Goal: Task Accomplishment & Management: Use online tool/utility

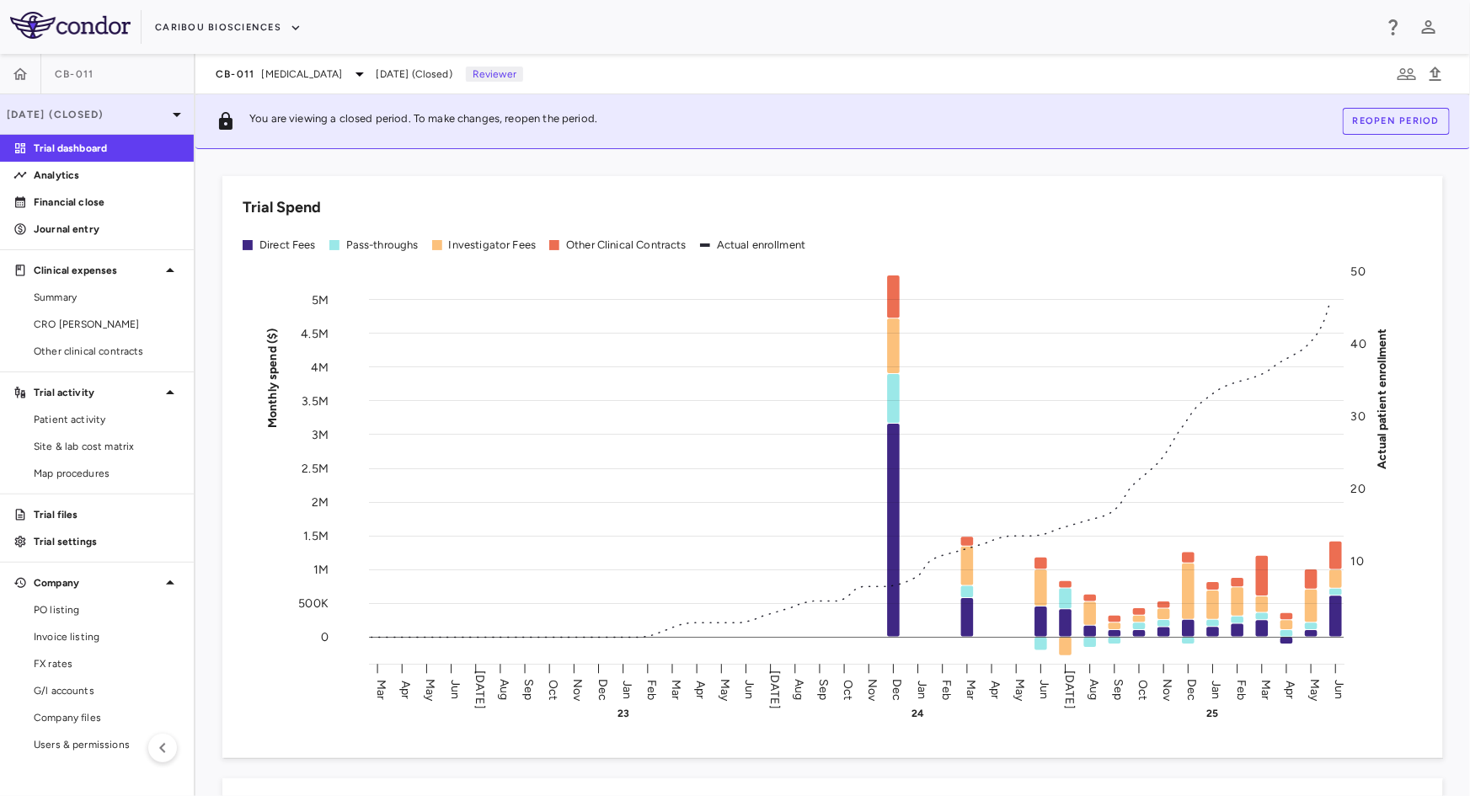
click at [72, 122] on div "[DATE] (Closed)" at bounding box center [97, 114] width 194 height 40
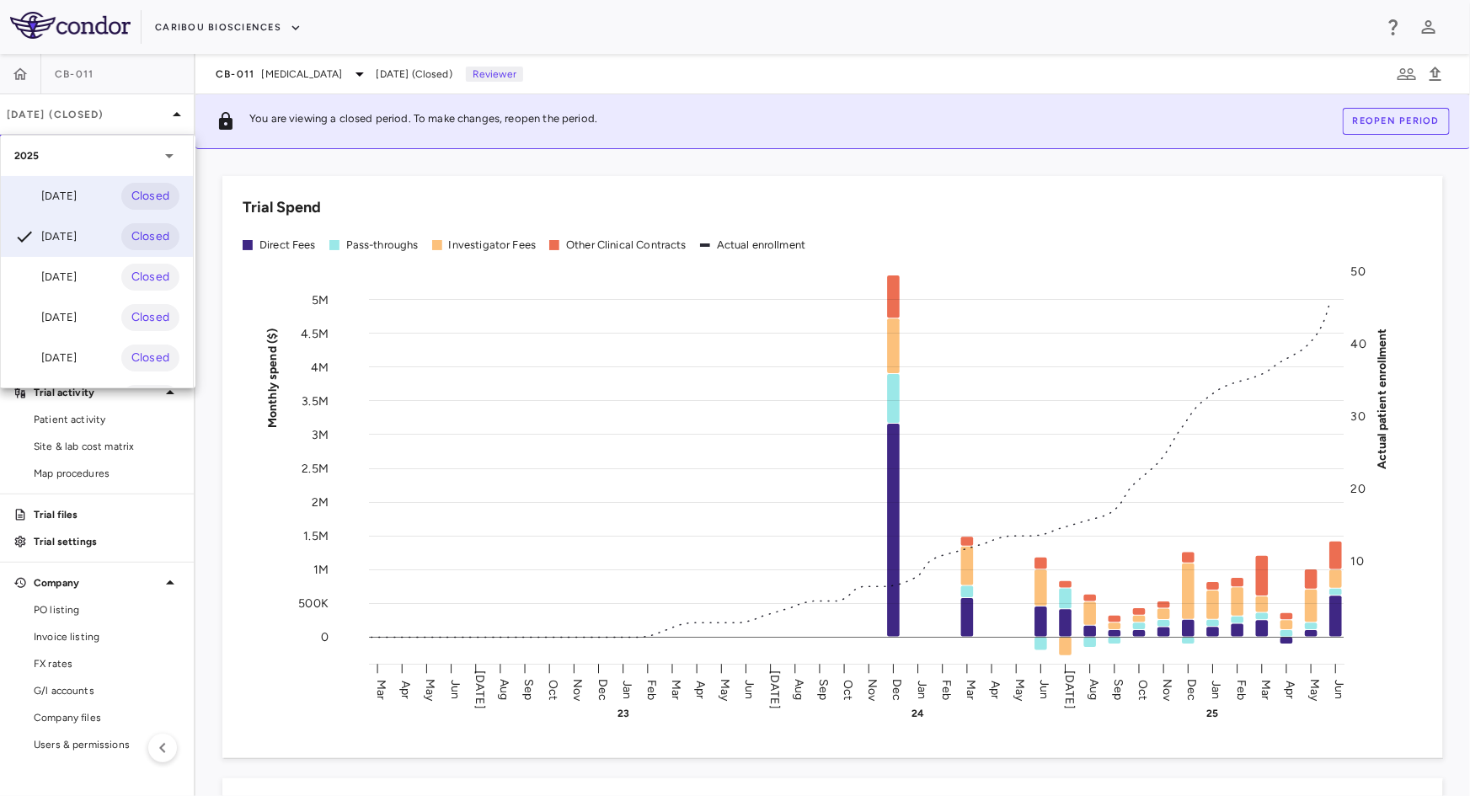
click at [84, 197] on div "[DATE] Closed" at bounding box center [97, 196] width 192 height 40
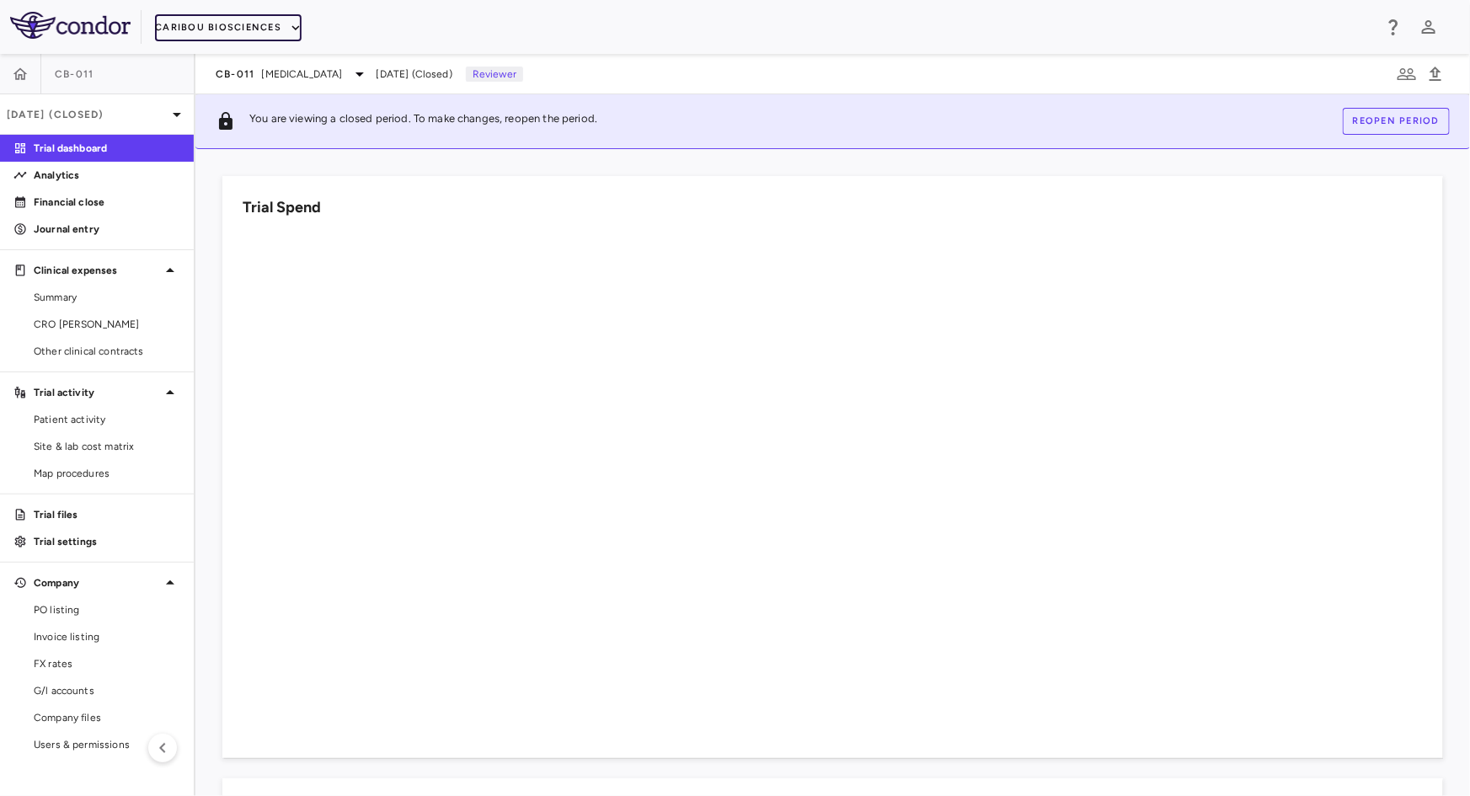
click at [270, 22] on button "Caribou Biosciences" at bounding box center [228, 27] width 147 height 27
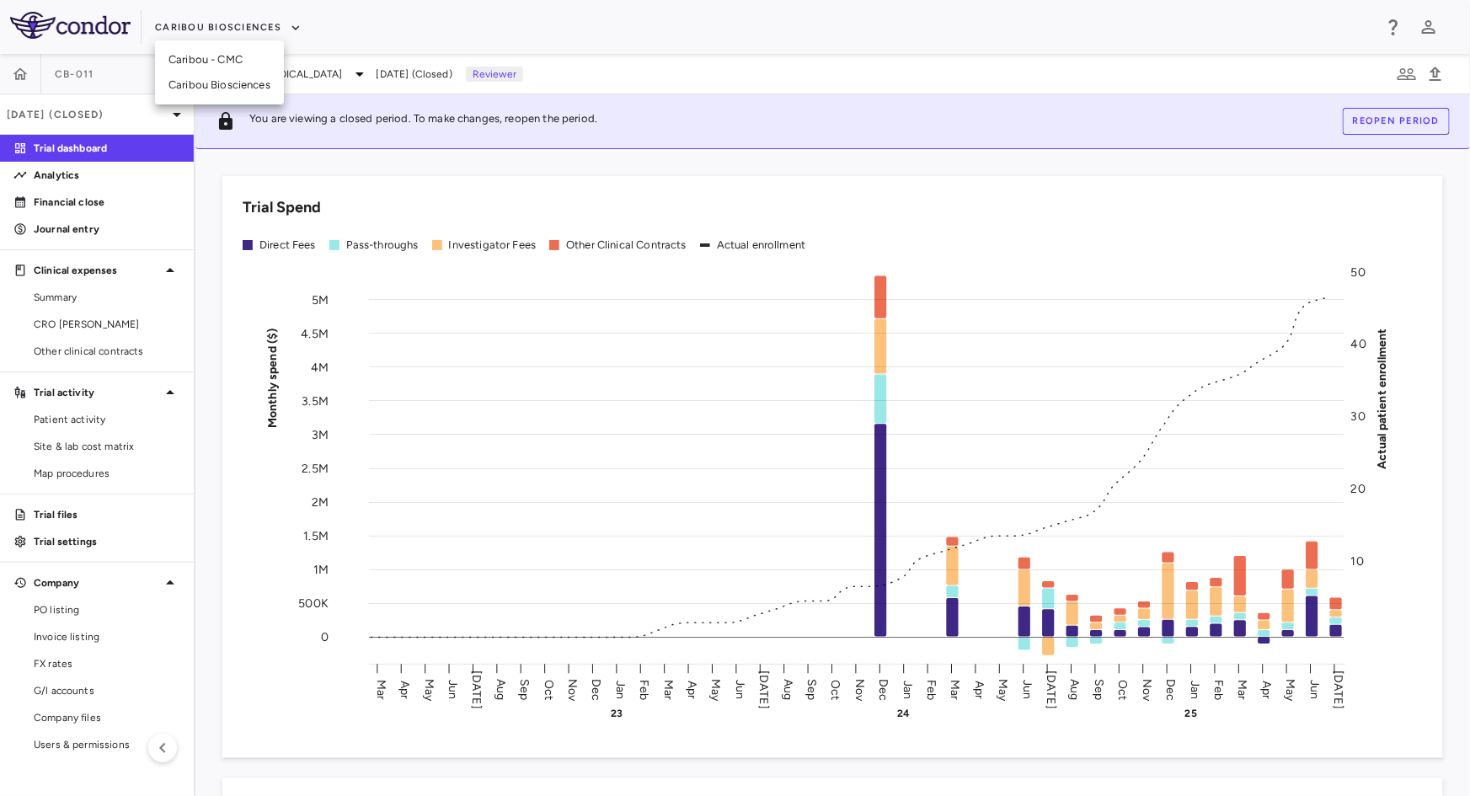
click at [217, 83] on li "Caribou Biosciences" at bounding box center [219, 84] width 129 height 25
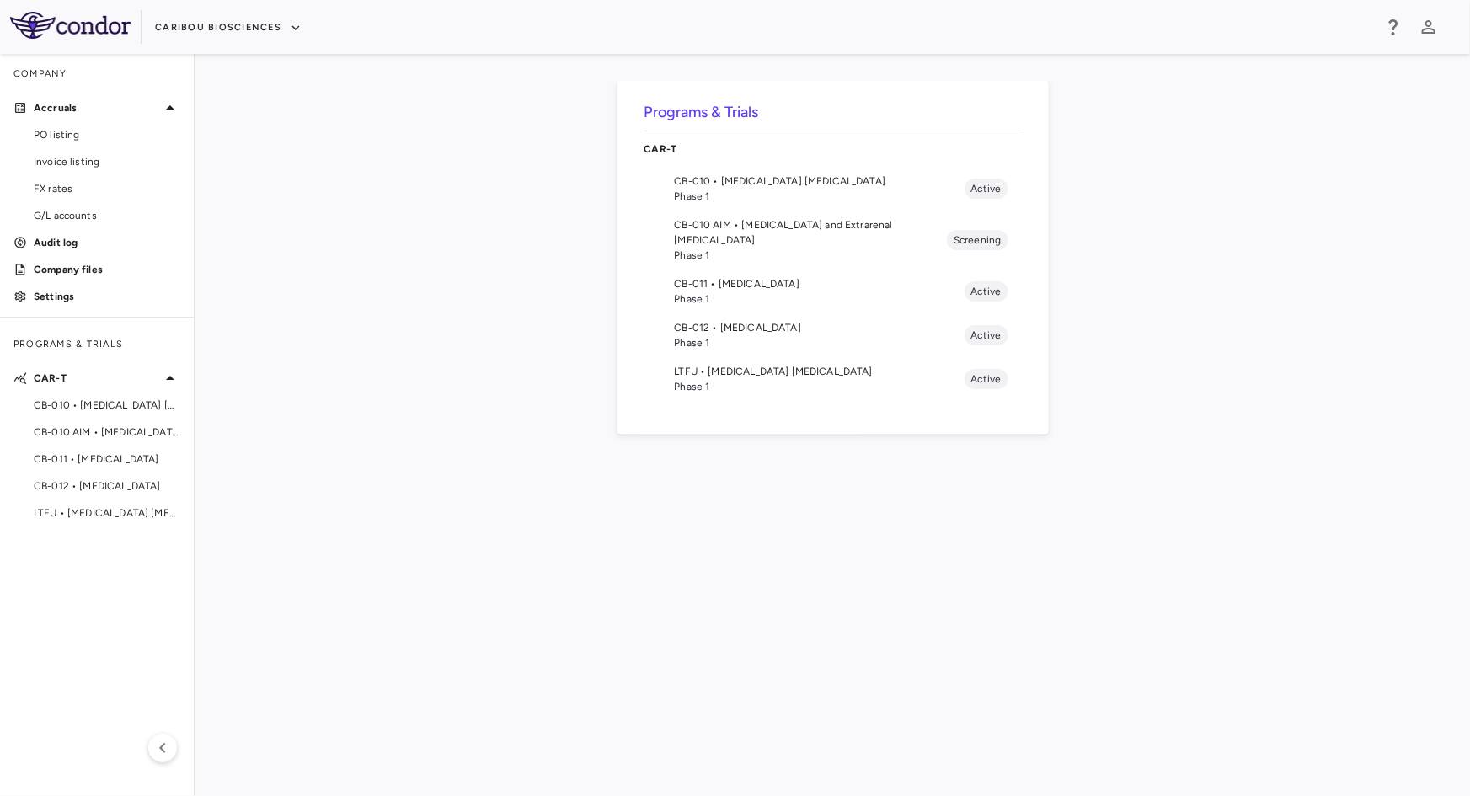
click at [749, 175] on span "CB-010 • [MEDICAL_DATA] [MEDICAL_DATA]" at bounding box center [820, 180] width 290 height 15
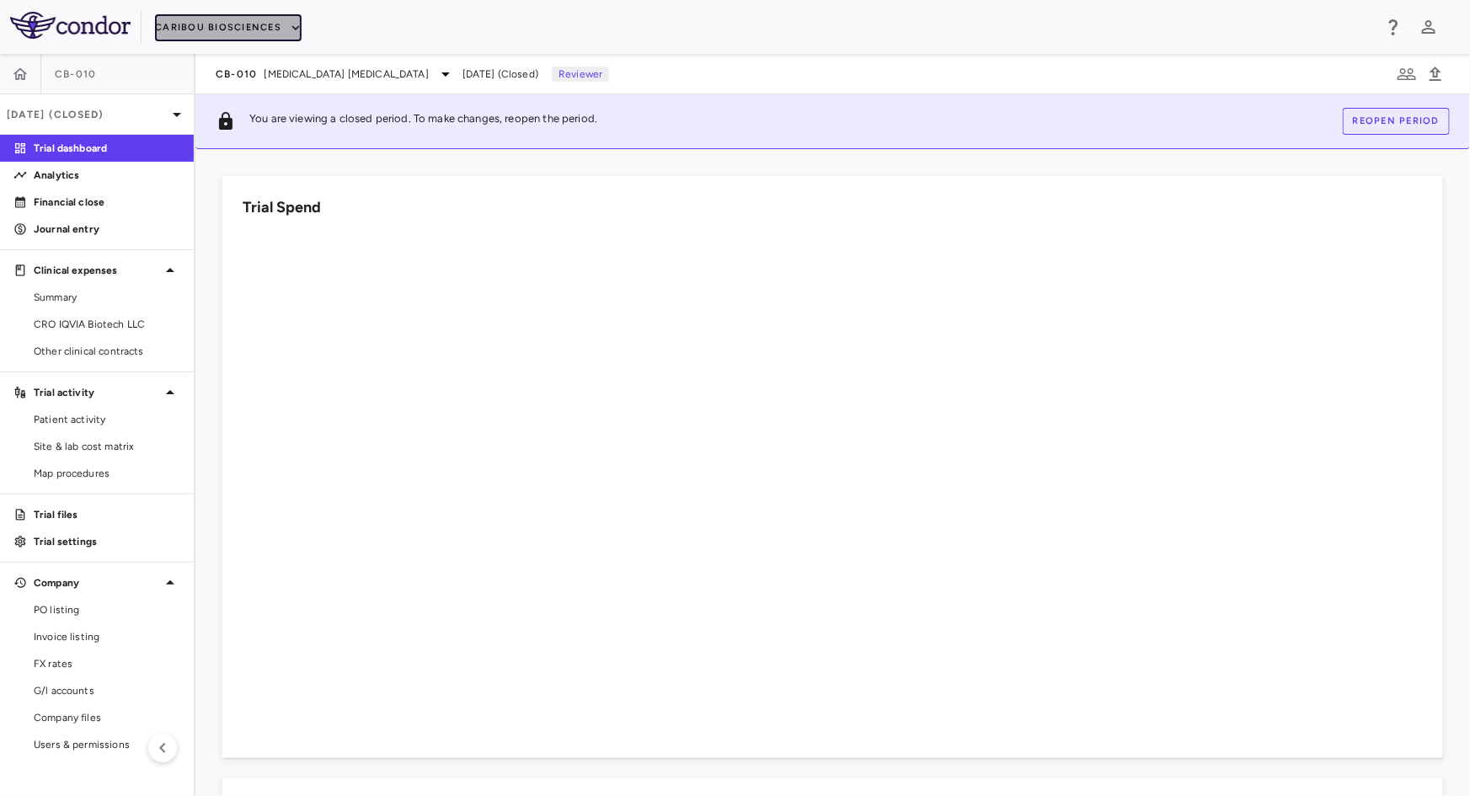
click at [254, 33] on button "Caribou Biosciences" at bounding box center [228, 27] width 147 height 27
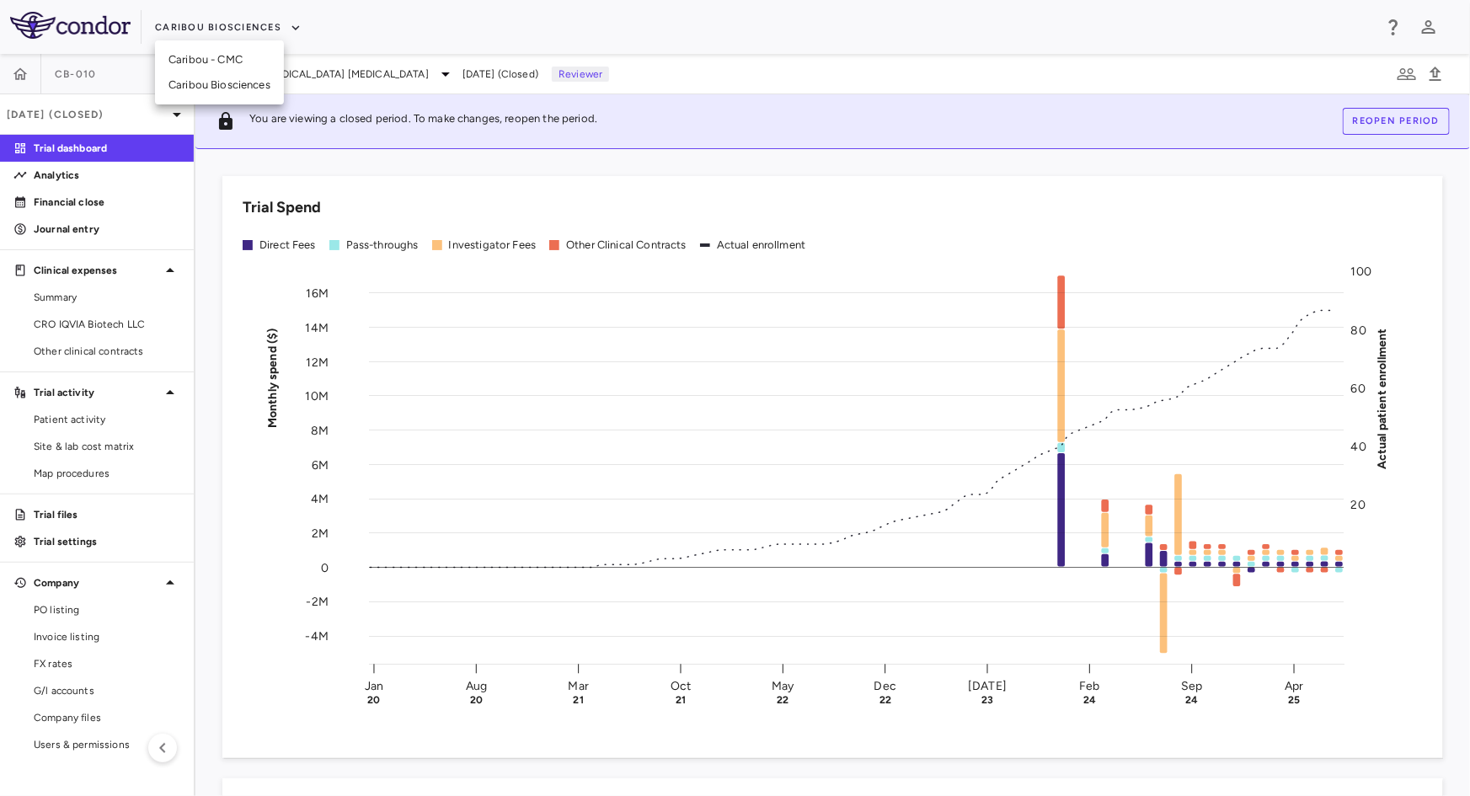
click at [247, 84] on li "Caribou Biosciences" at bounding box center [219, 84] width 129 height 25
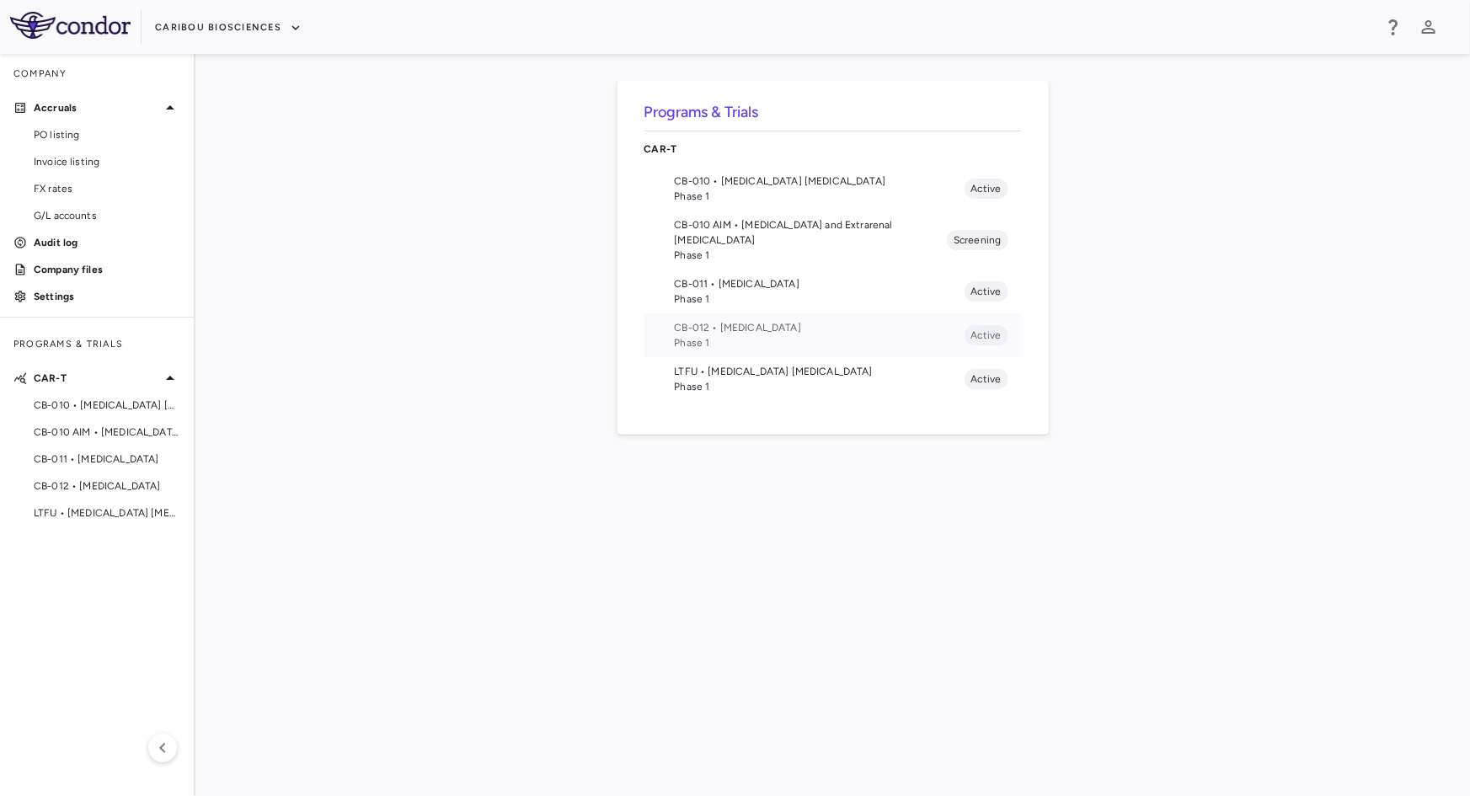
click at [691, 335] on span "Phase 1" at bounding box center [820, 342] width 290 height 15
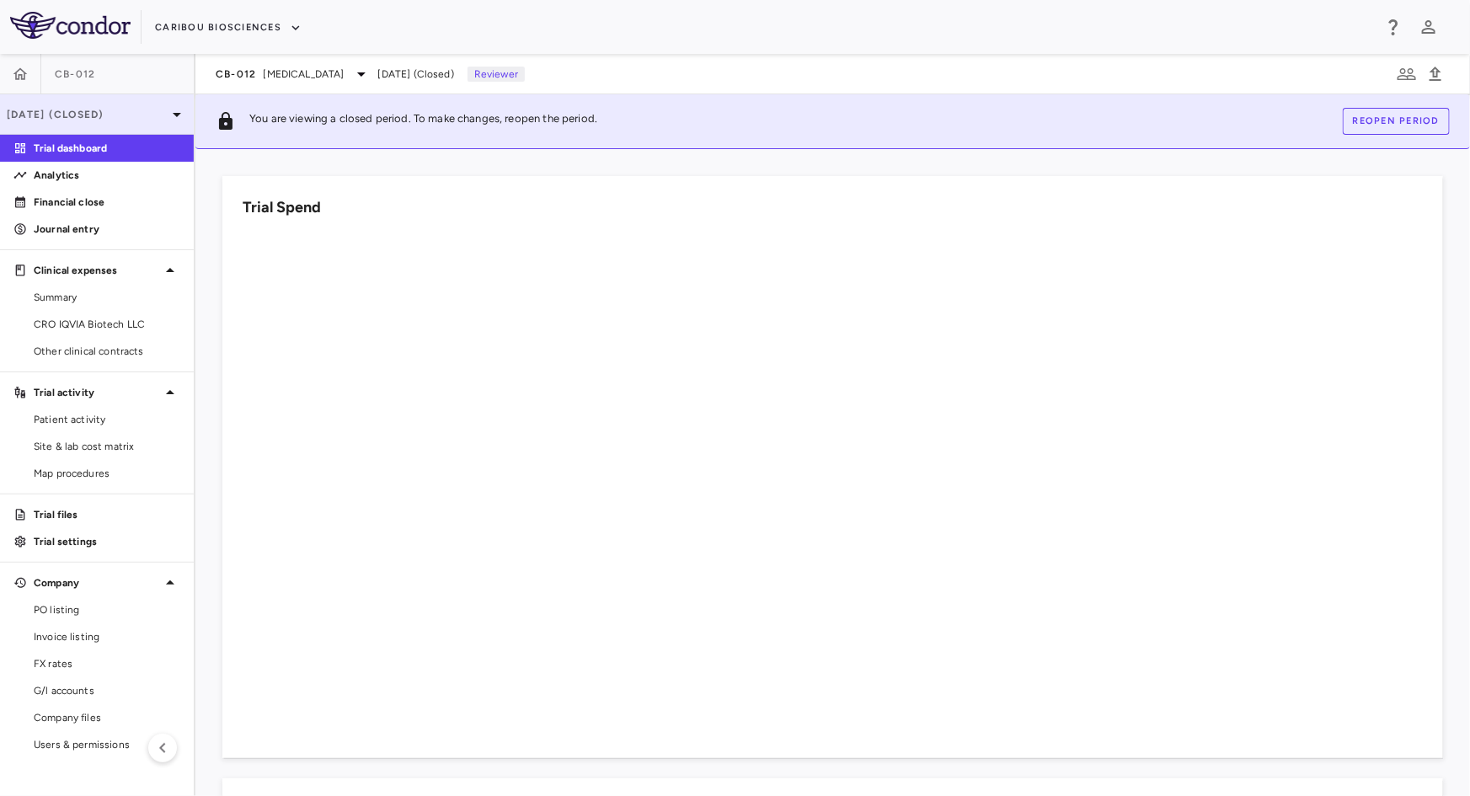
click at [69, 109] on p "[DATE] (Closed)" at bounding box center [87, 114] width 160 height 15
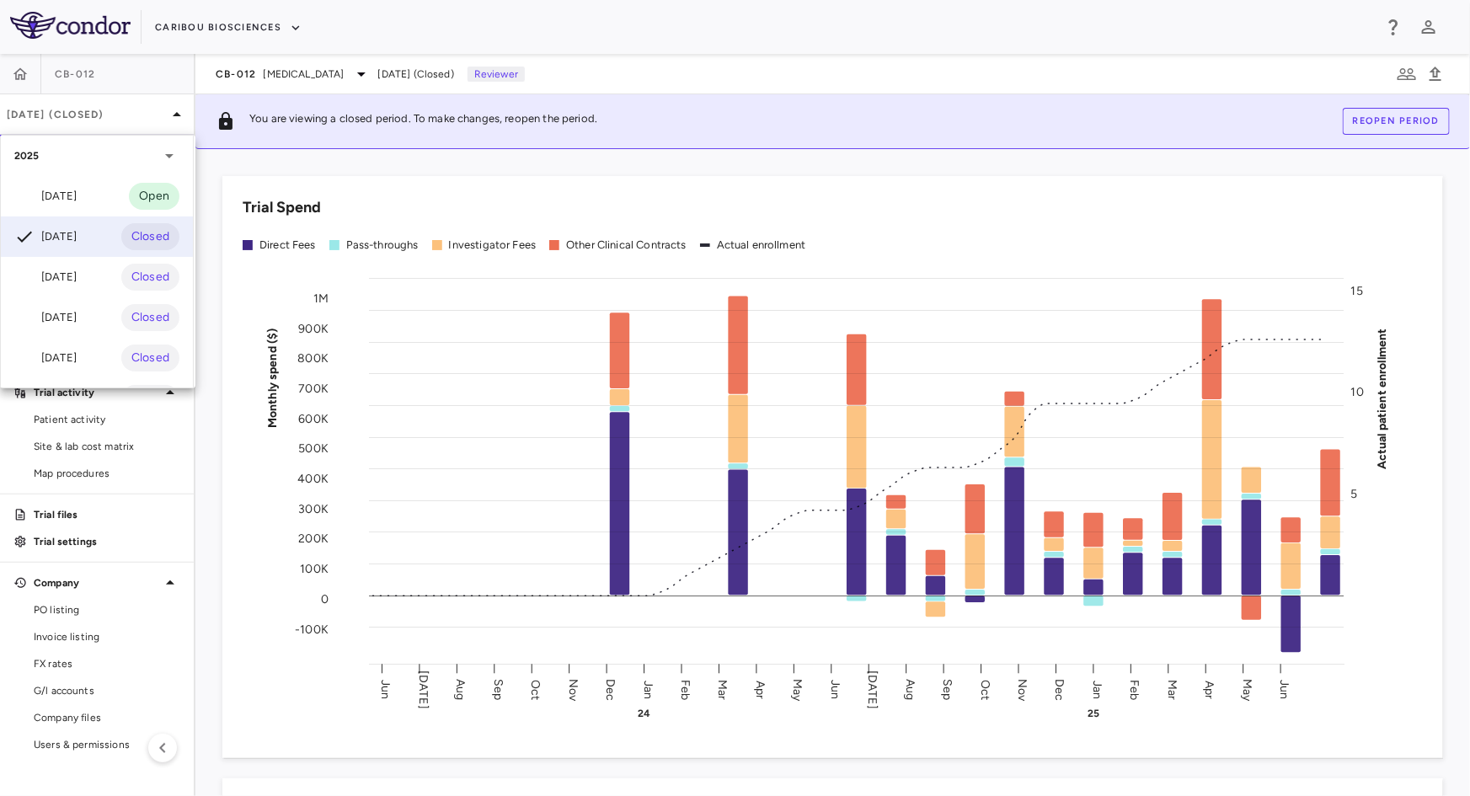
click at [72, 200] on div "[DATE]" at bounding box center [45, 196] width 62 height 20
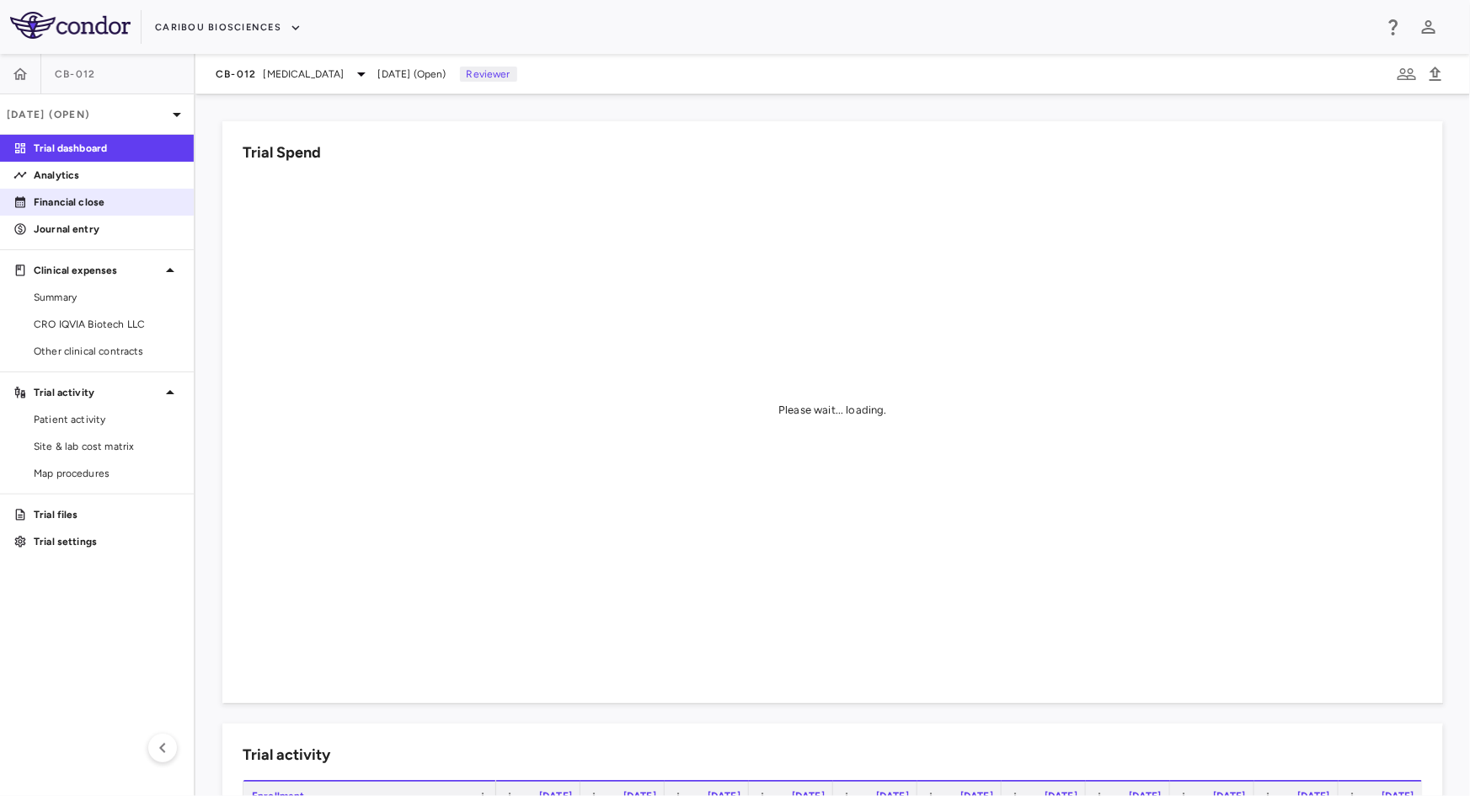
click at [92, 189] on div "Financial close" at bounding box center [97, 202] width 194 height 27
click at [87, 199] on p "Financial close" at bounding box center [107, 202] width 147 height 15
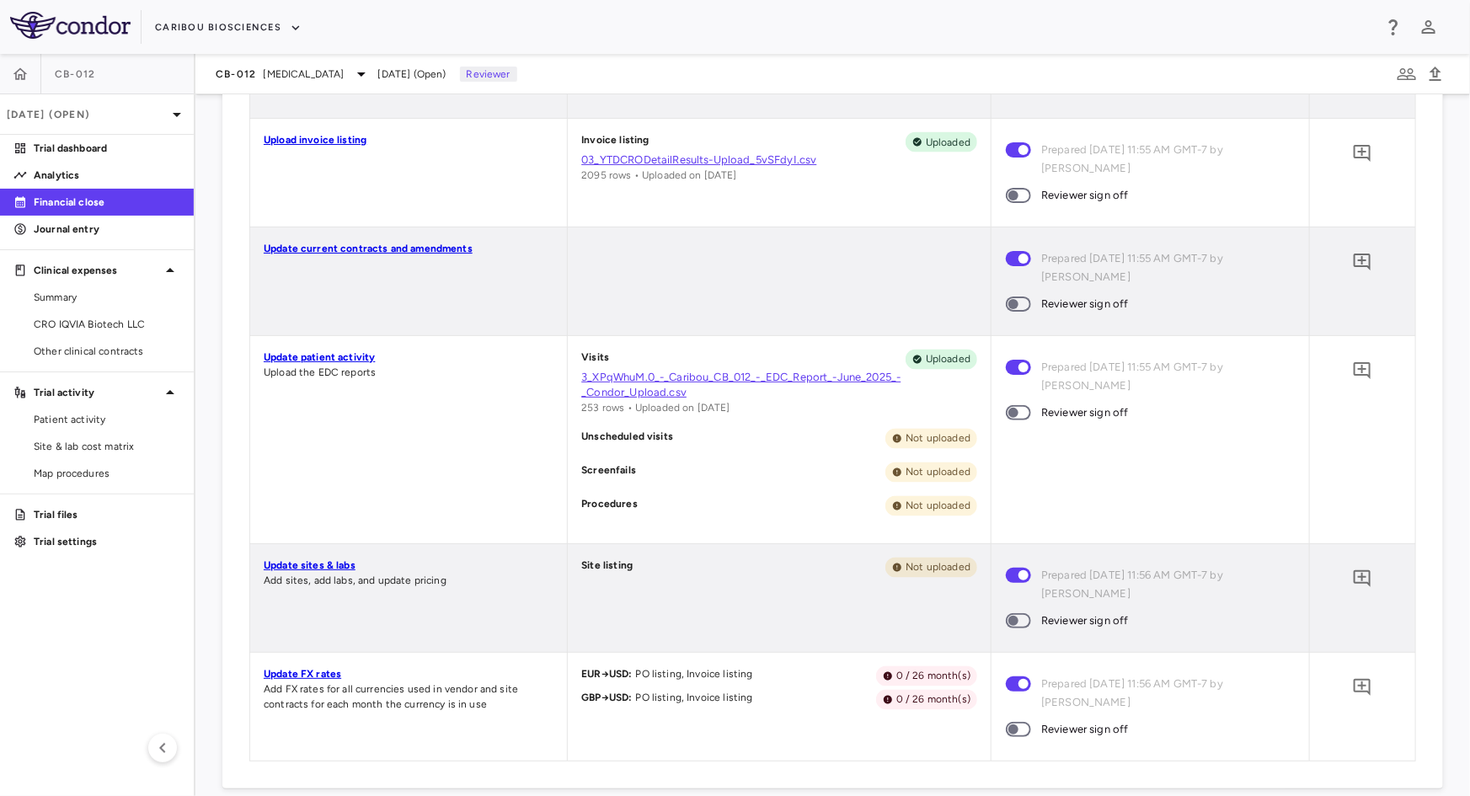
scroll to position [918, 0]
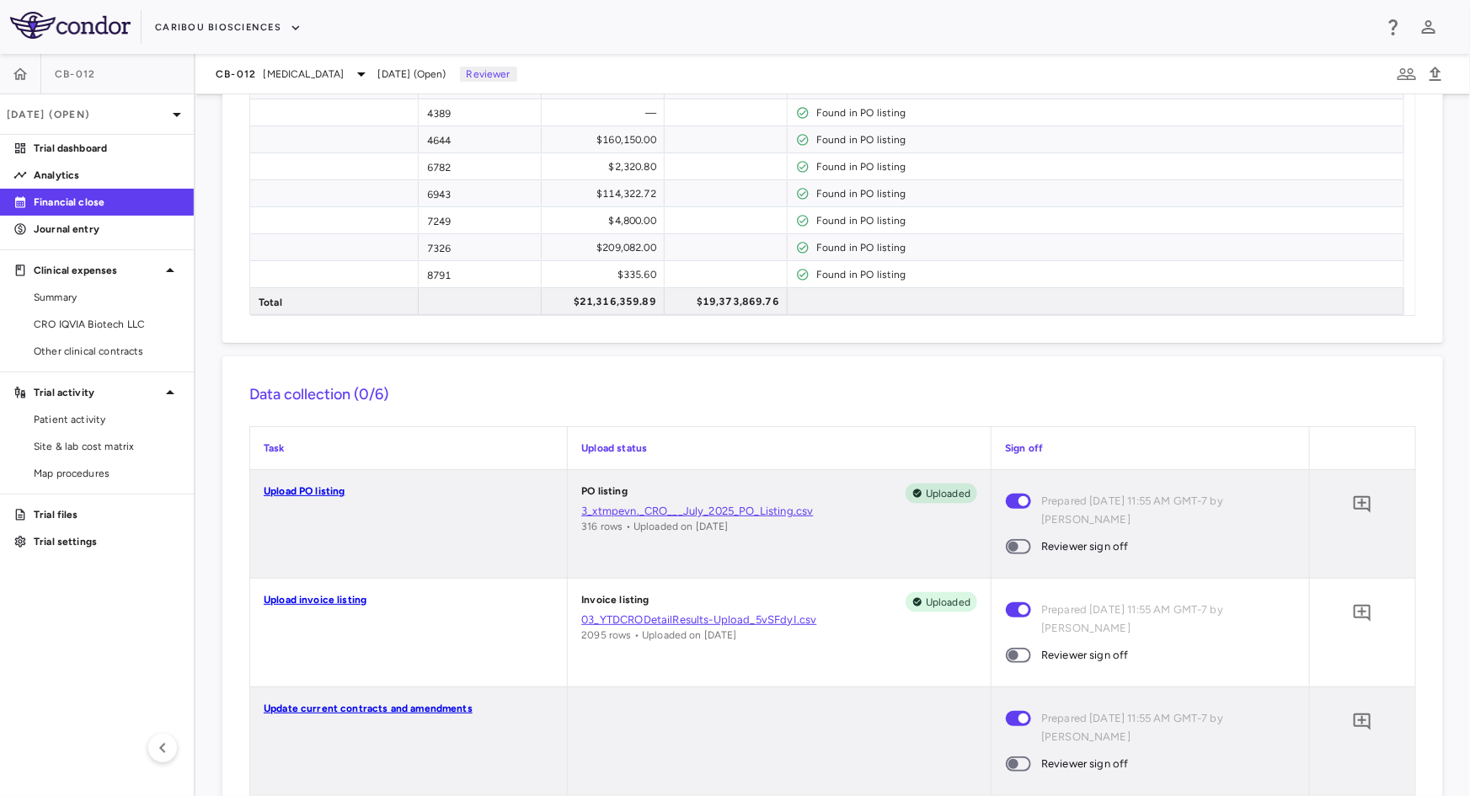
click at [1012, 539] on span at bounding box center [1018, 546] width 25 height 15
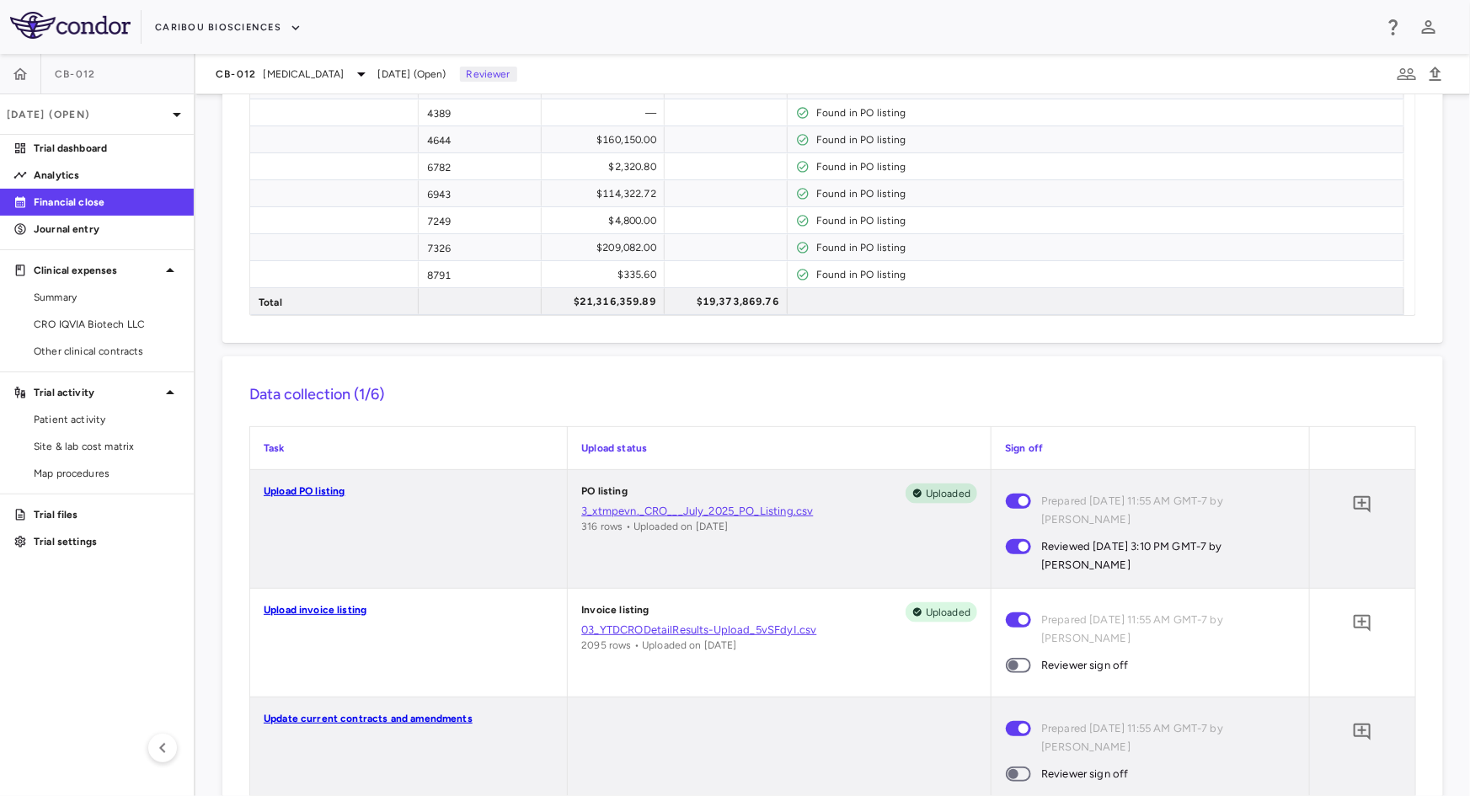
click at [1011, 658] on span at bounding box center [1018, 665] width 25 height 15
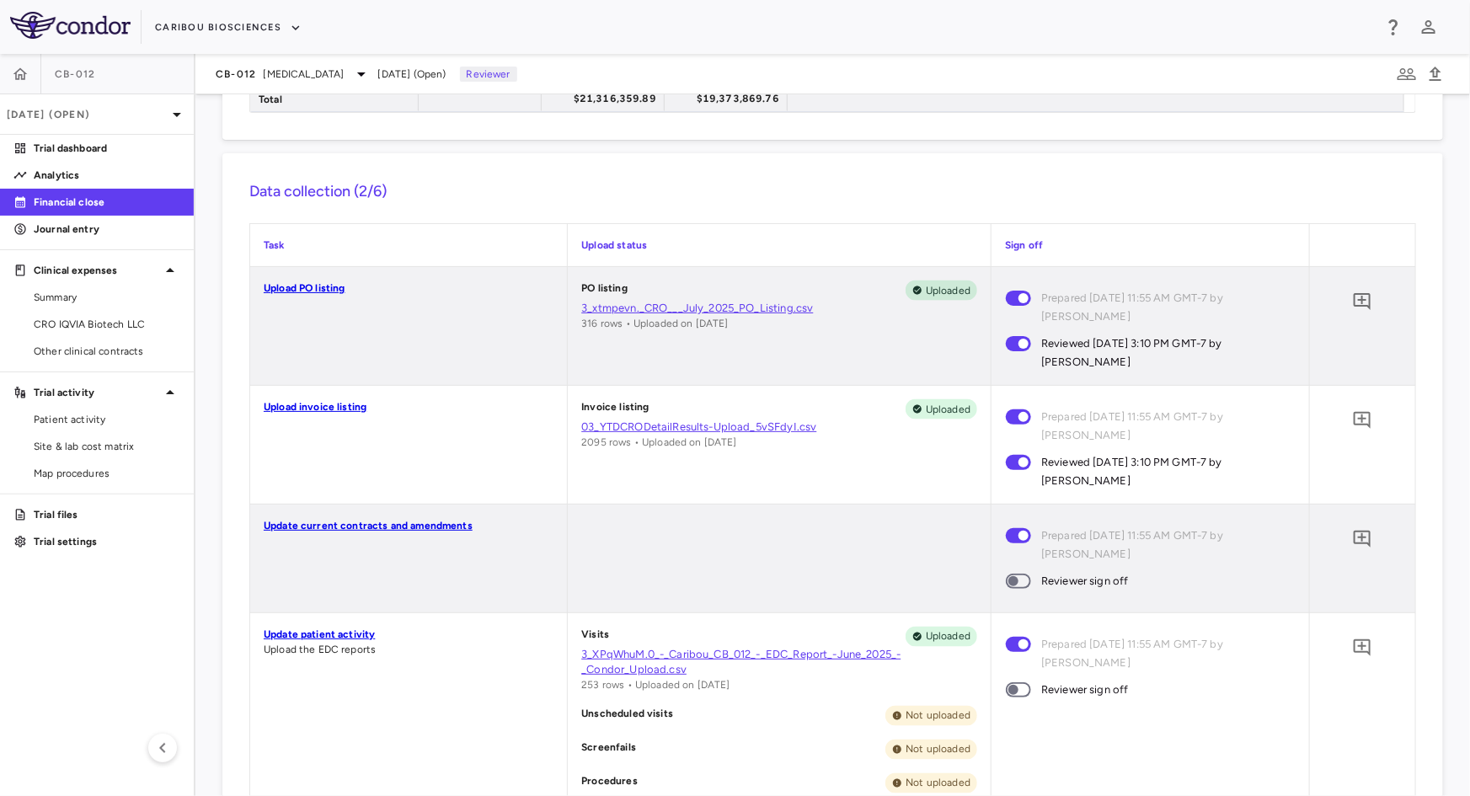
scroll to position [1148, 0]
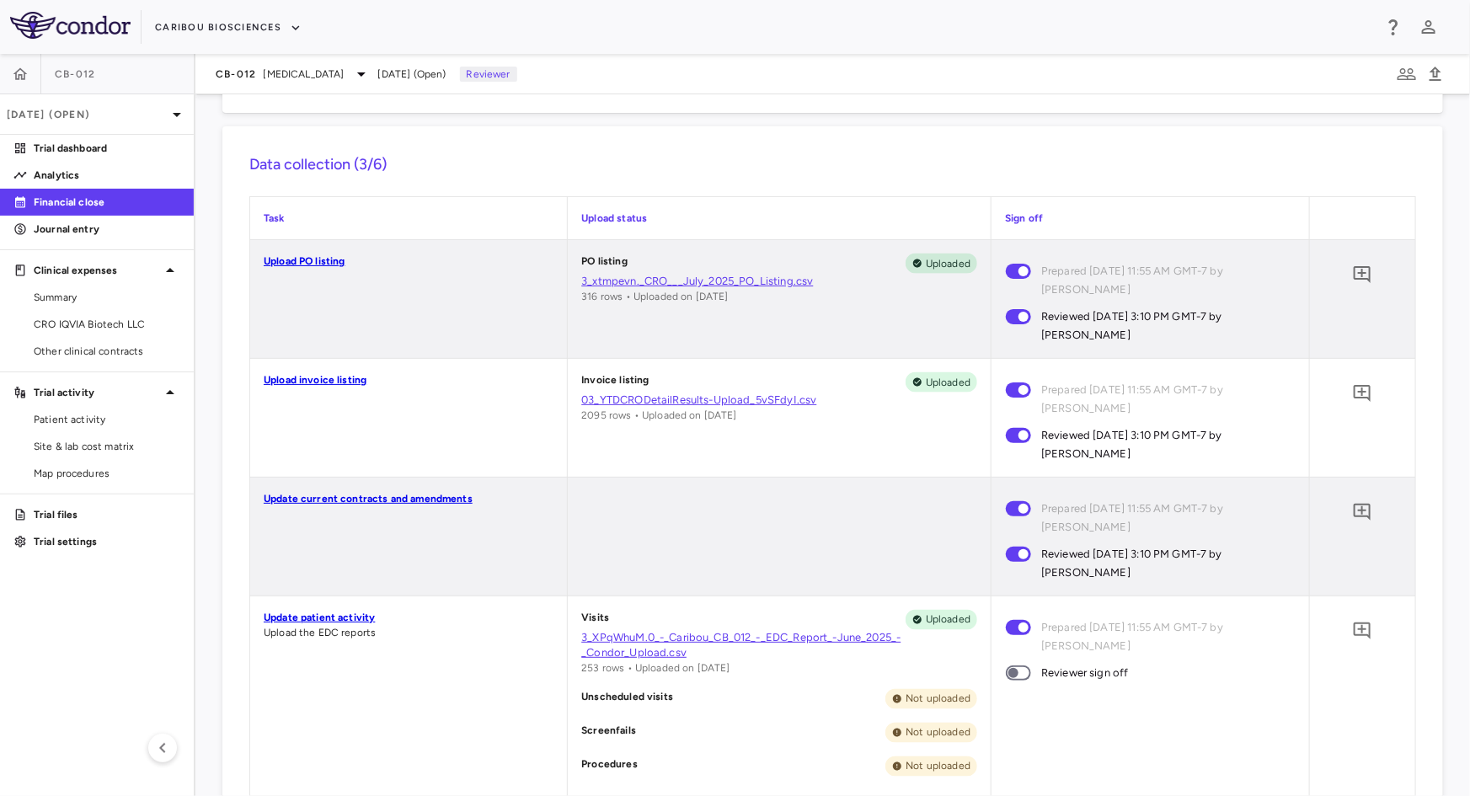
click at [1013, 660] on span at bounding box center [1017, 672] width 45 height 35
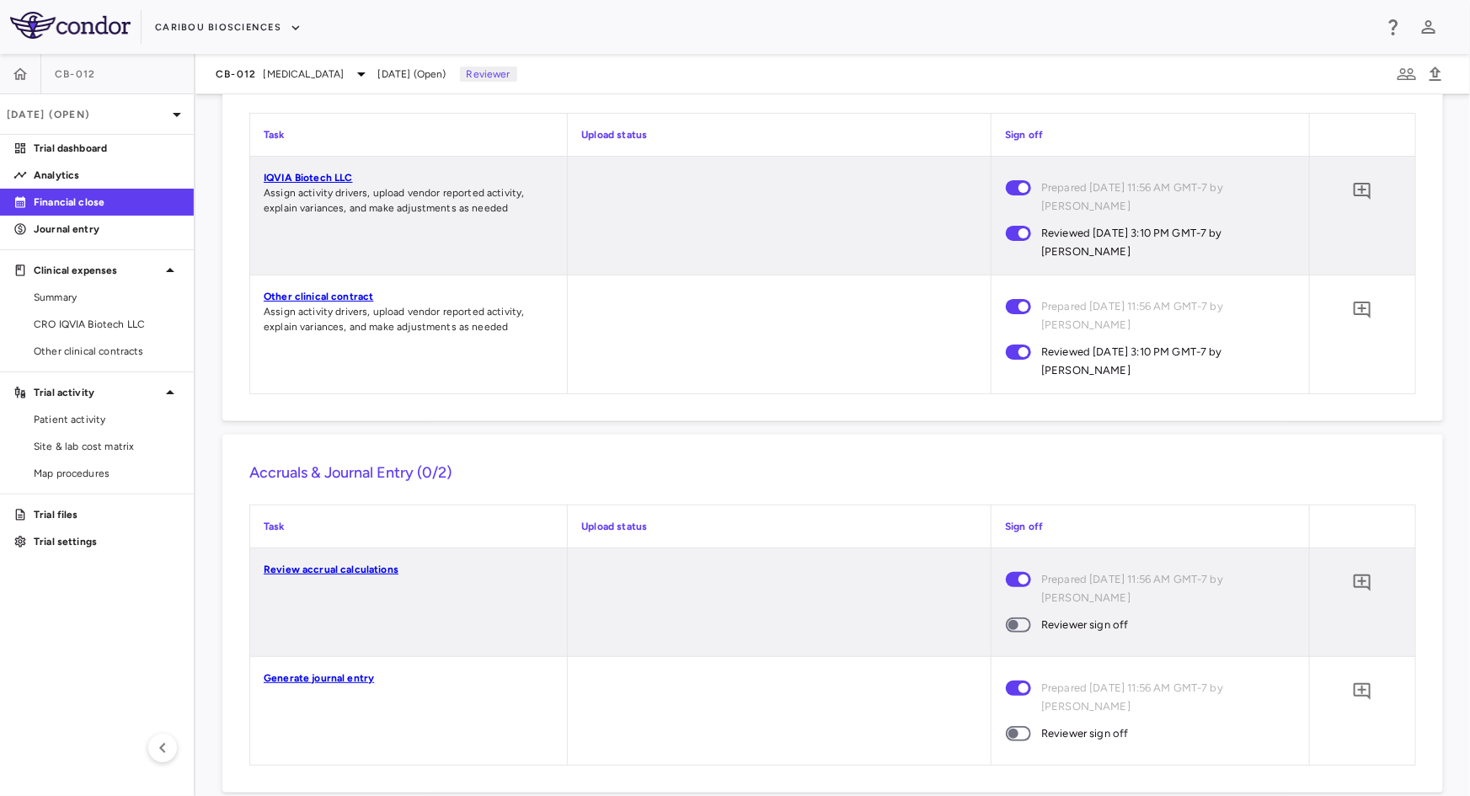
scroll to position [2210, 0]
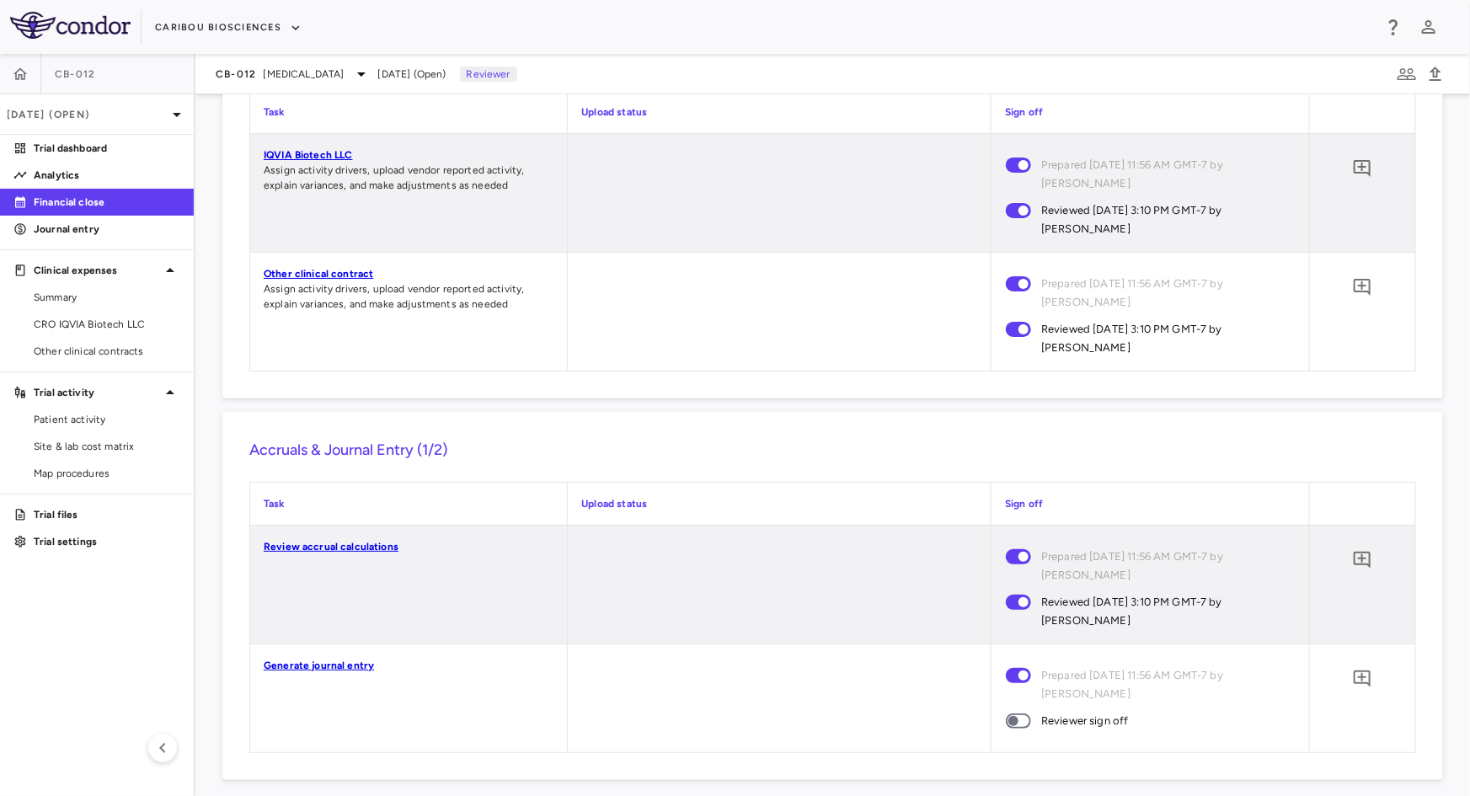
click at [1006, 713] on span at bounding box center [1018, 720] width 25 height 15
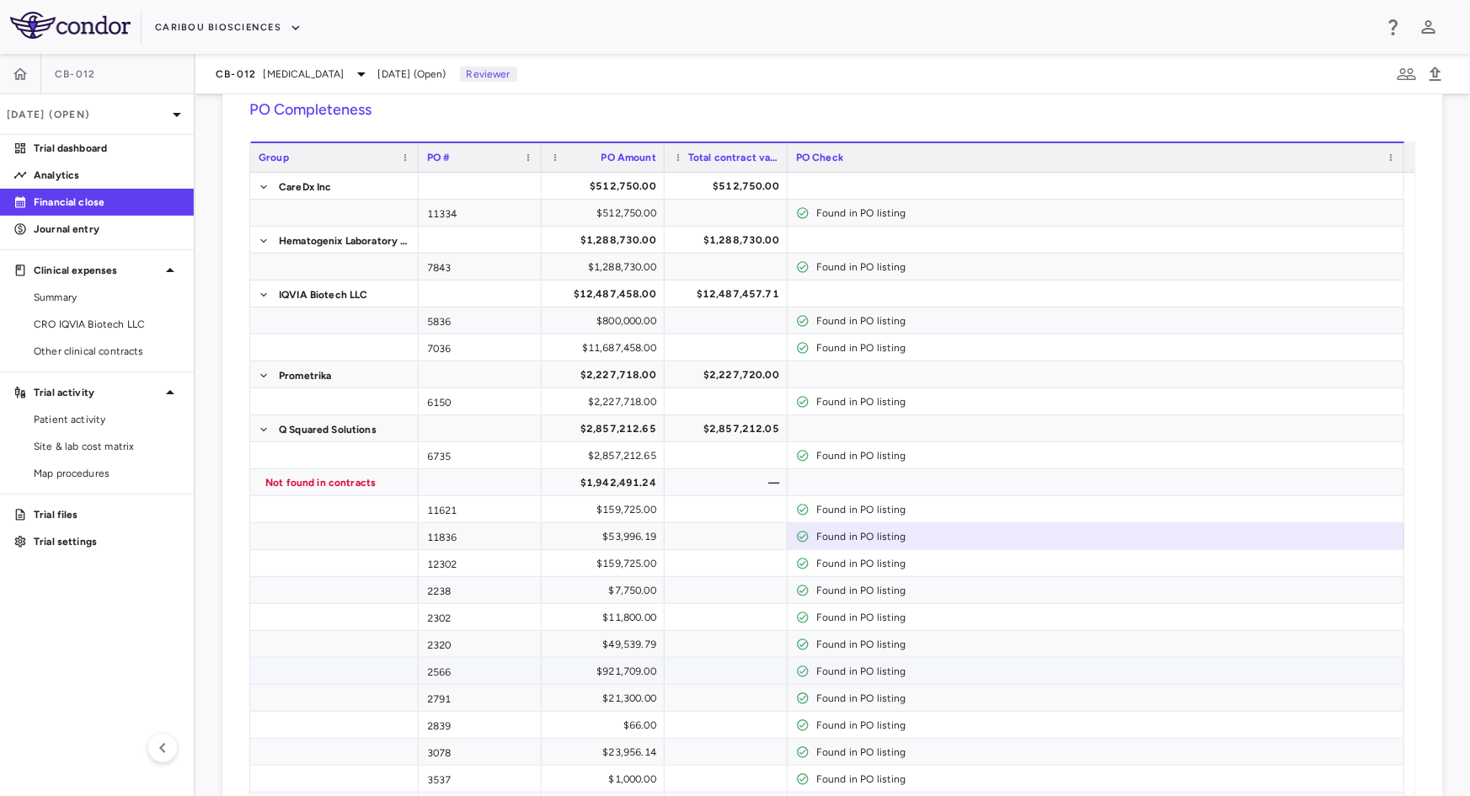
scroll to position [0, 0]
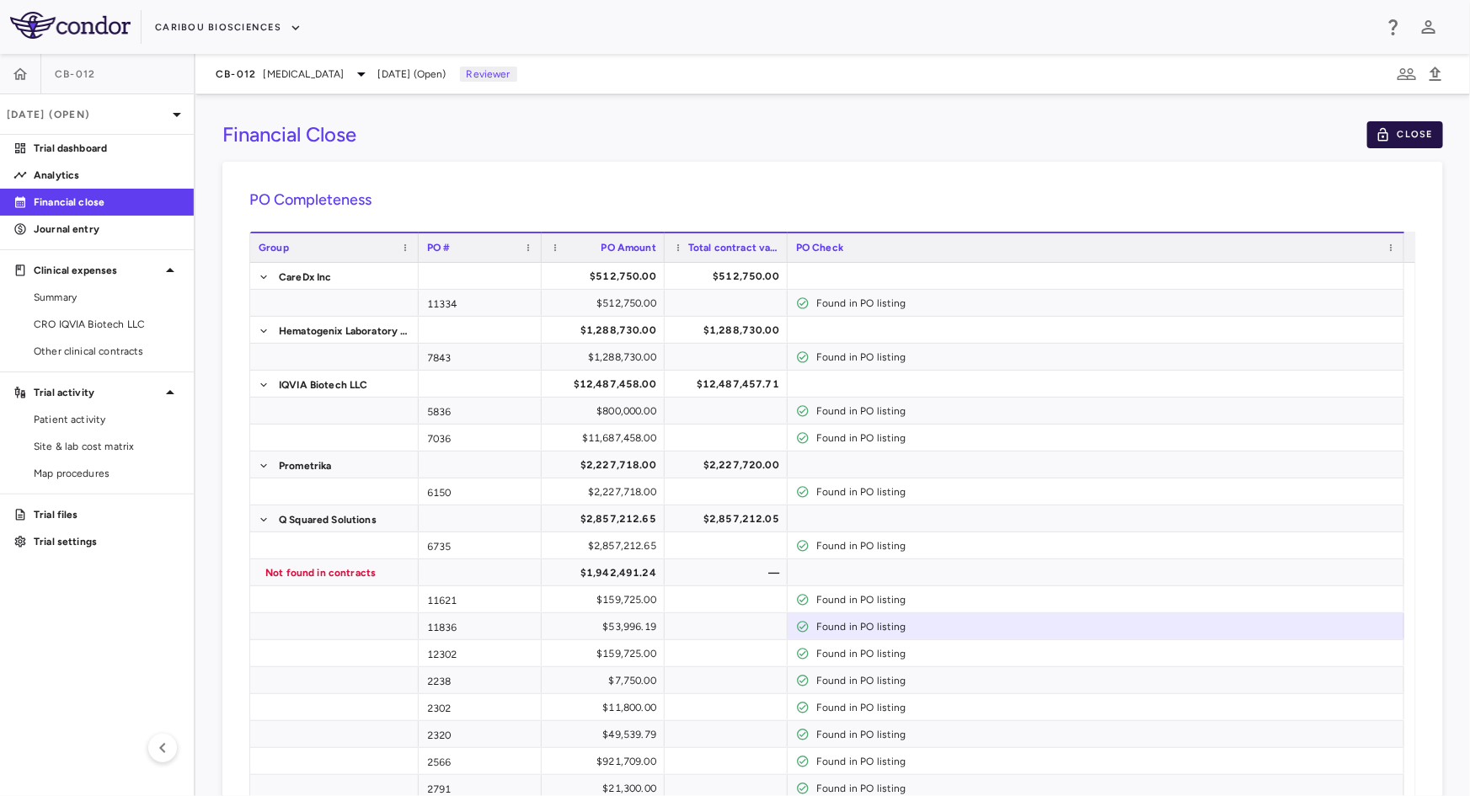
click at [1384, 129] on button "Close" at bounding box center [1405, 134] width 76 height 27
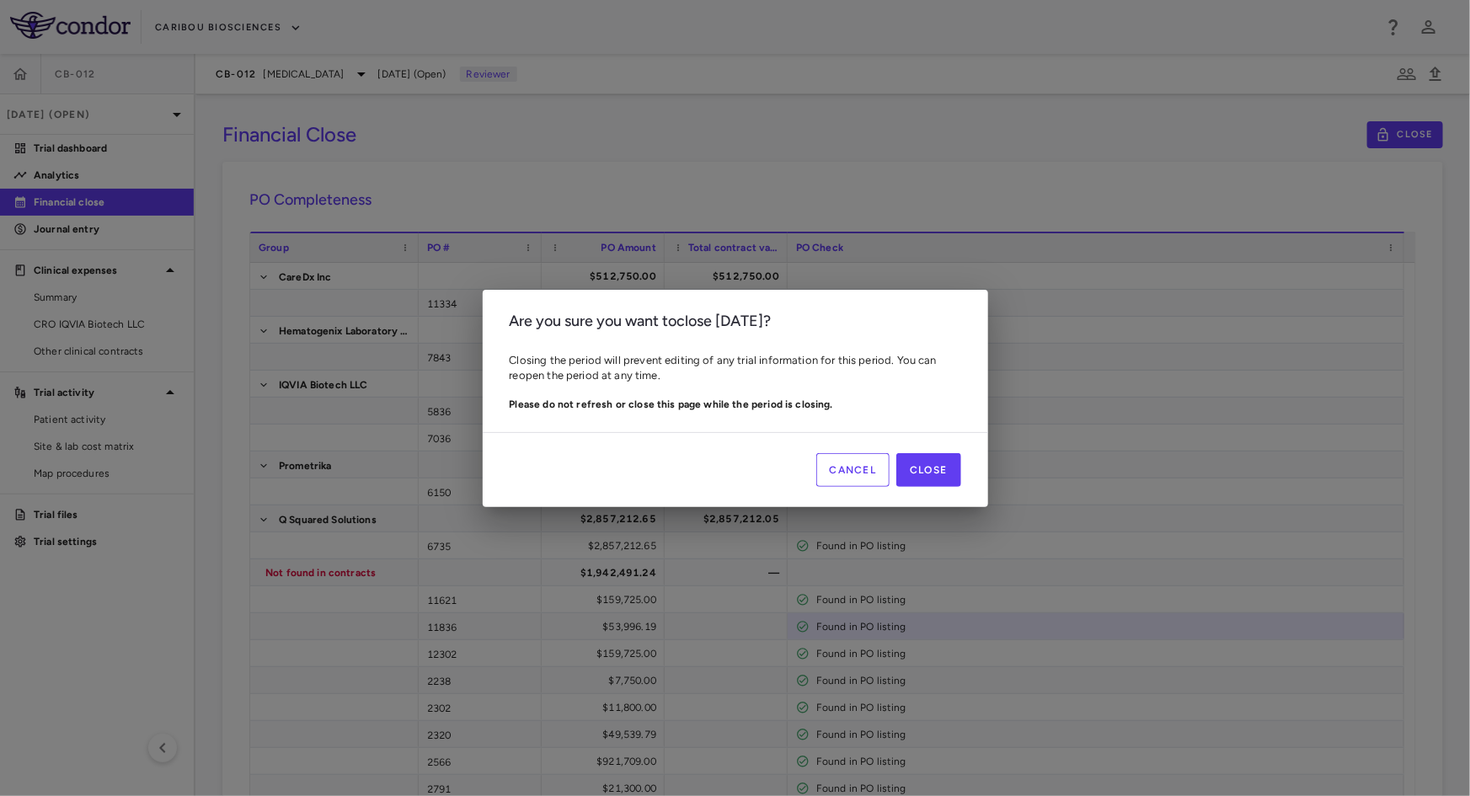
click at [963, 471] on div "Cancel Close" at bounding box center [735, 469] width 505 height 75
click at [935, 473] on button "Close" at bounding box center [928, 470] width 64 height 34
